Goal: Obtain resource: Download file/media

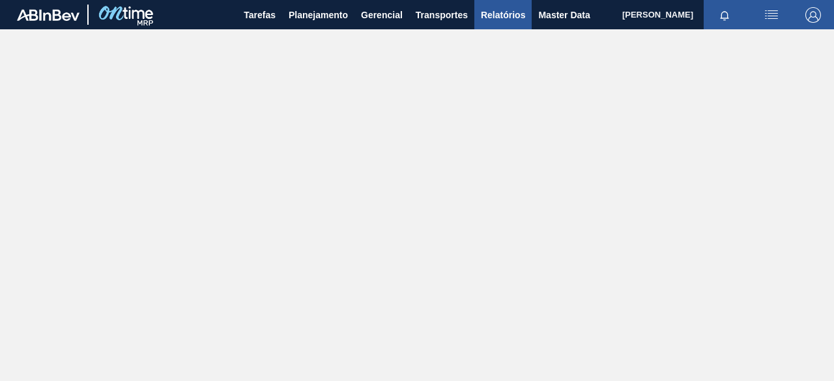
click at [499, 15] on span "Relatórios" at bounding box center [503, 15] width 44 height 16
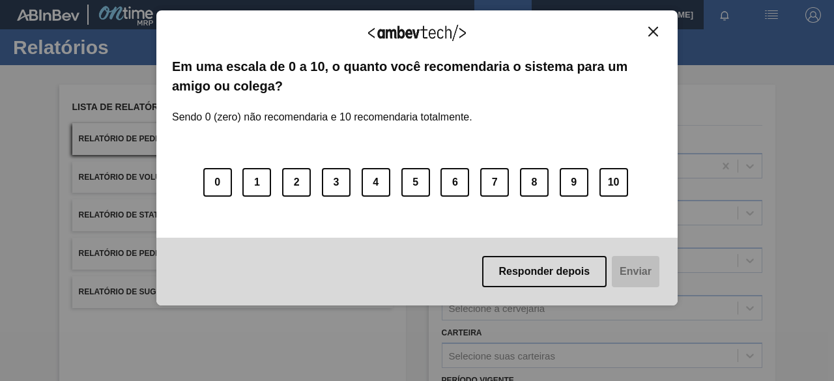
drag, startPoint x: 653, startPoint y: 32, endPoint x: 335, endPoint y: 182, distance: 351.1
click at [652, 32] on img "Close" at bounding box center [654, 32] width 10 height 10
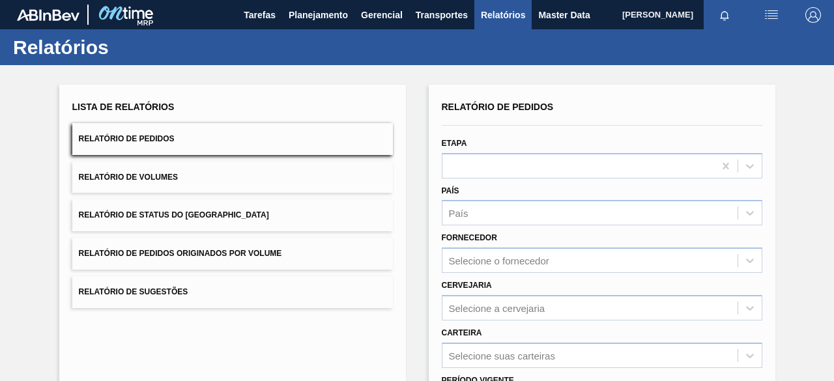
click at [276, 265] on button "Relatório de Pedidos Originados por Volume" at bounding box center [232, 254] width 321 height 32
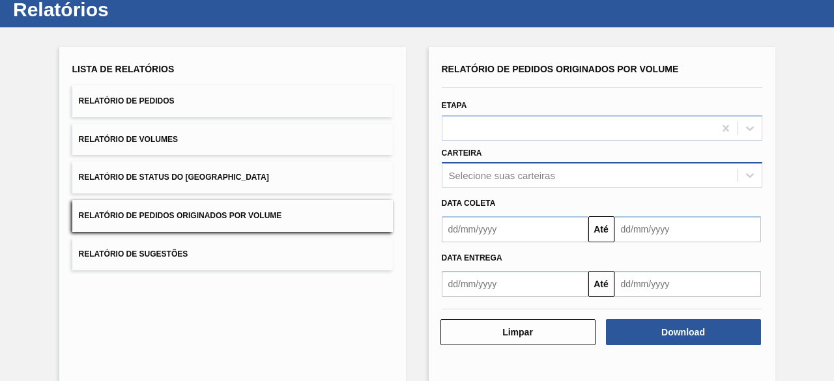
click at [620, 188] on div "Selecione suas carteiras" at bounding box center [602, 174] width 321 height 25
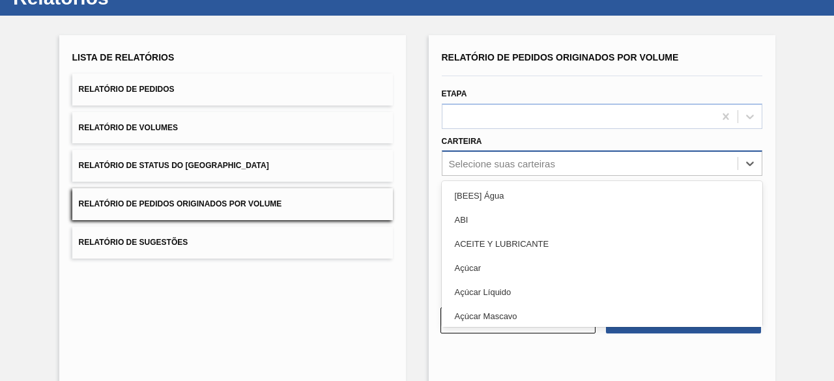
scroll to position [50, 0]
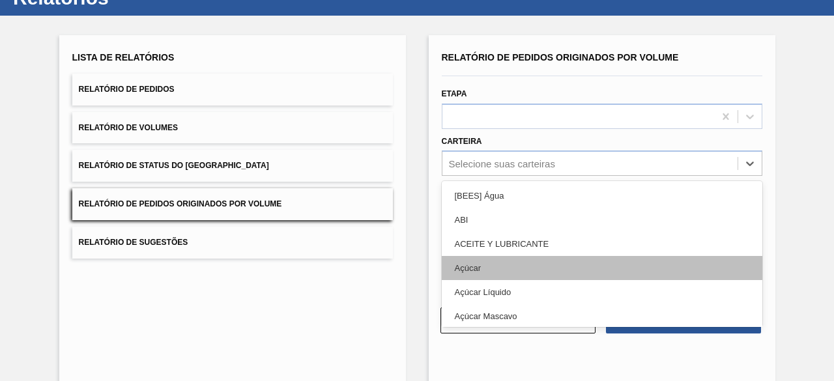
click at [573, 265] on div "Açúcar" at bounding box center [602, 268] width 321 height 24
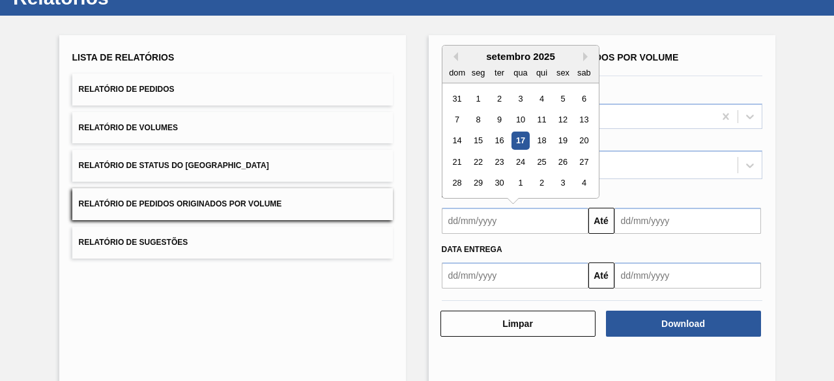
click at [549, 224] on input "text" at bounding box center [515, 221] width 147 height 26
click at [476, 98] on div "1" at bounding box center [478, 99] width 18 height 18
type input "[DATE]"
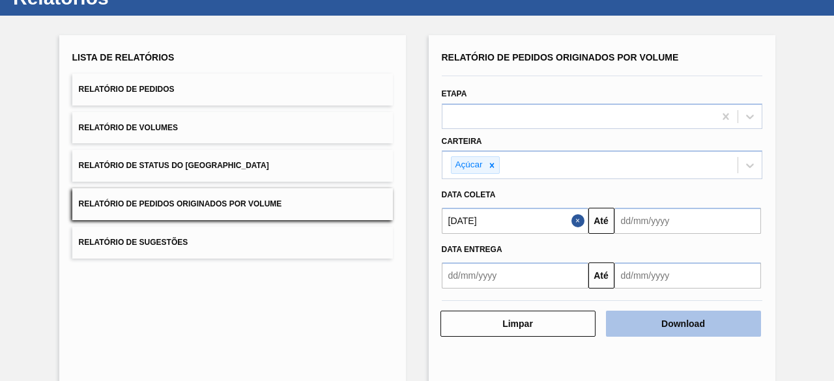
click at [656, 331] on button "Download" at bounding box center [683, 324] width 155 height 26
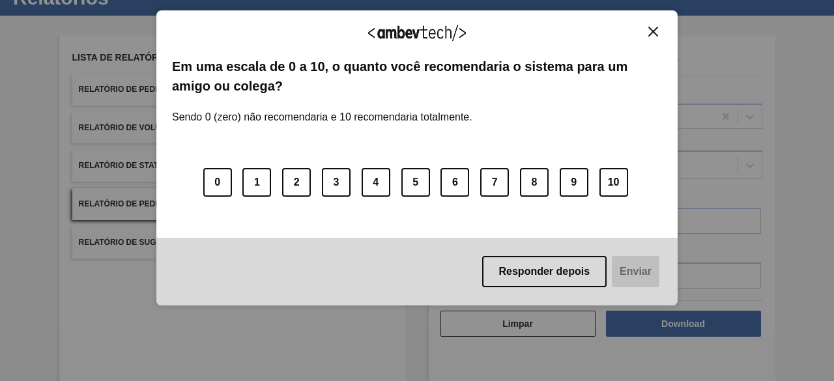
click at [656, 32] on img "Close" at bounding box center [654, 32] width 10 height 10
click at [654, 29] on img "Close" at bounding box center [654, 32] width 10 height 10
click at [657, 30] on img "Close" at bounding box center [654, 32] width 10 height 10
